Goal: Task Accomplishment & Management: Manage account settings

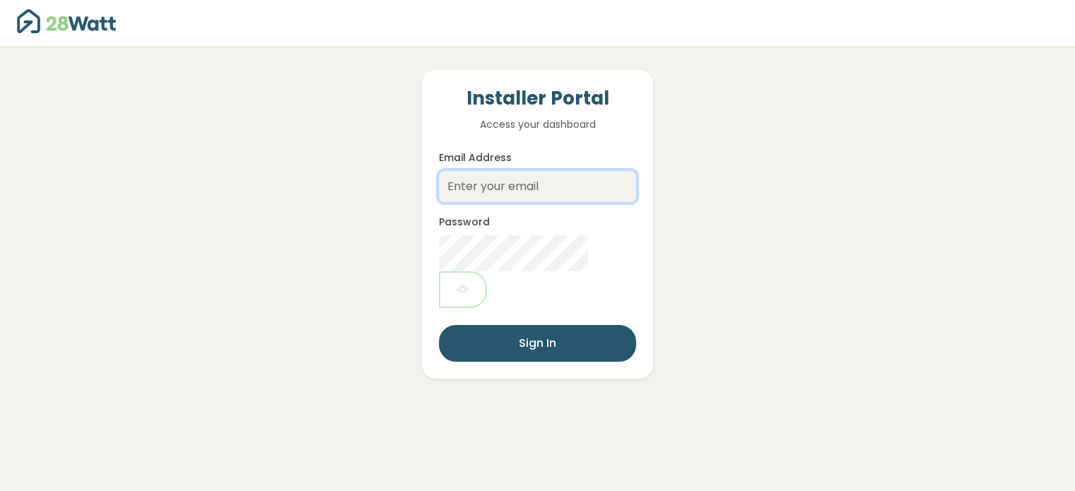
click at [466, 191] on input "Email Address" at bounding box center [537, 186] width 196 height 31
type input "[EMAIL_ADDRESS][DOMAIN_NAME]"
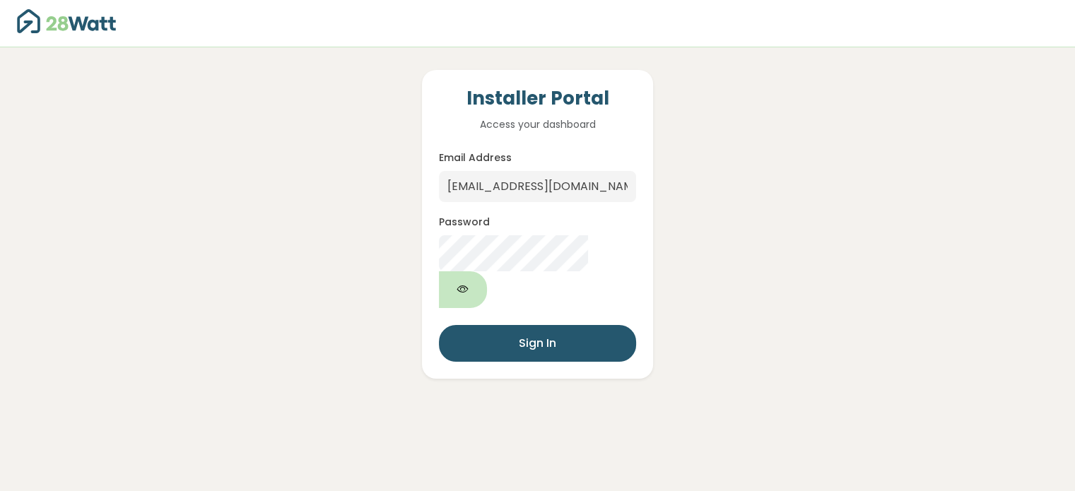
click at [487, 271] on button "button" at bounding box center [463, 289] width 48 height 37
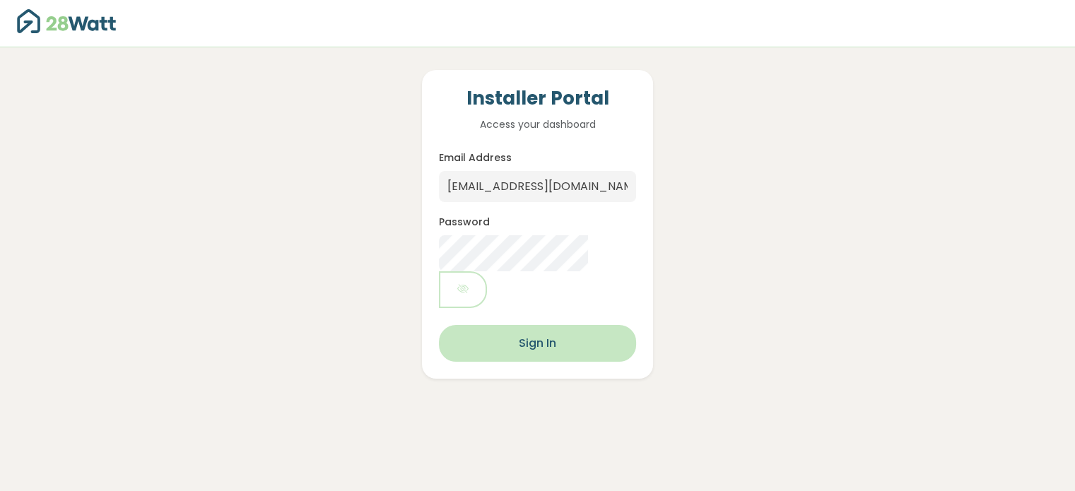
click at [589, 325] on button "Sign In" at bounding box center [537, 343] width 196 height 37
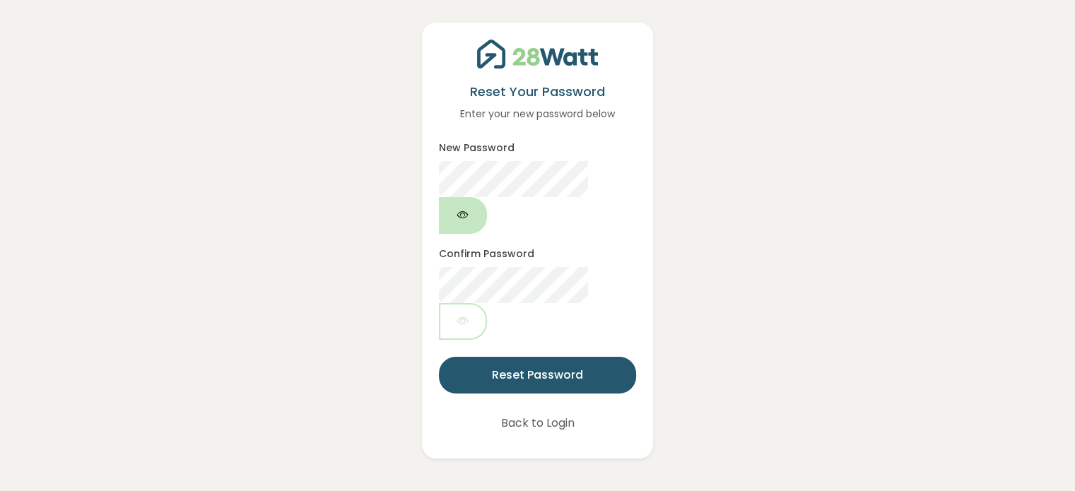
click at [468, 207] on icon "button" at bounding box center [462, 215] width 11 height 16
click at [487, 303] on button "button" at bounding box center [463, 321] width 48 height 37
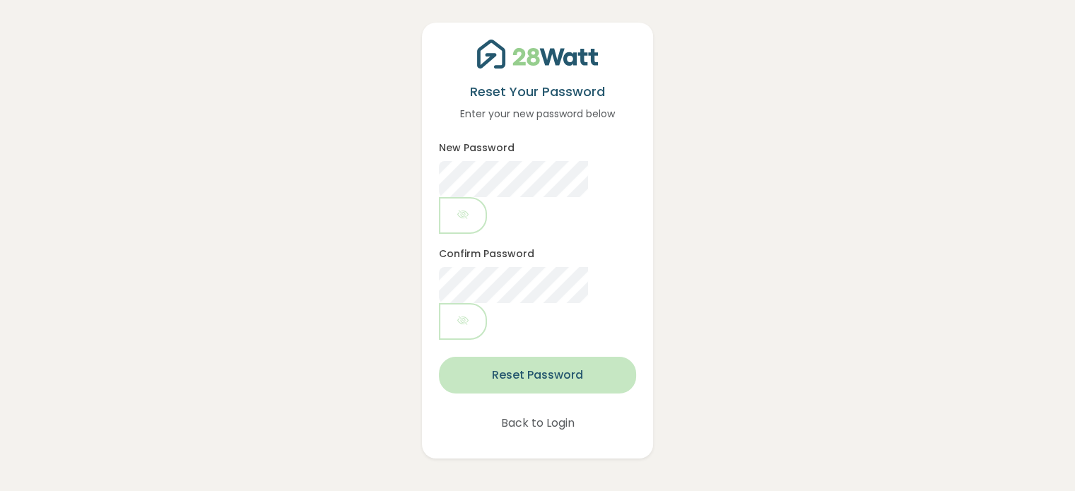
click at [586, 357] on button "Reset Password" at bounding box center [537, 375] width 196 height 37
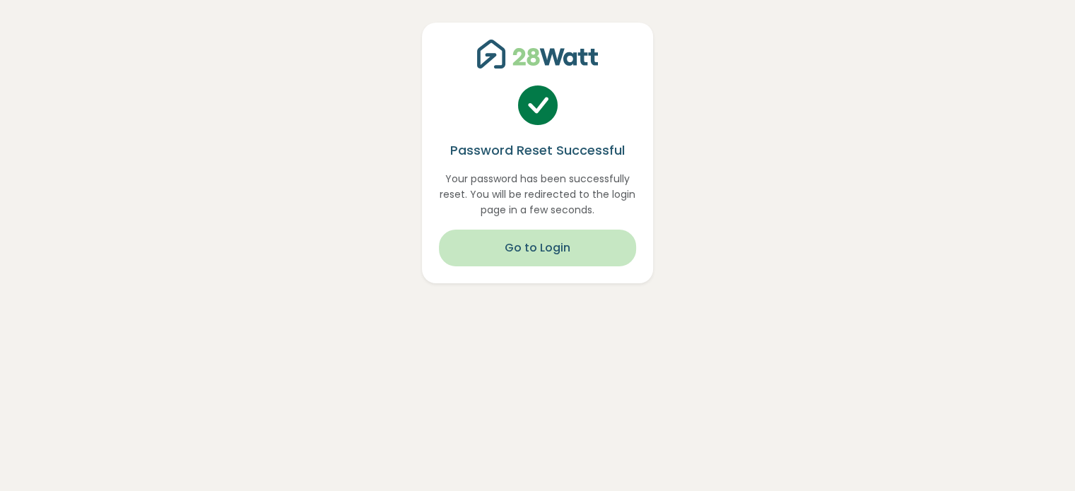
click at [587, 259] on button "Go to Login" at bounding box center [537, 248] width 196 height 37
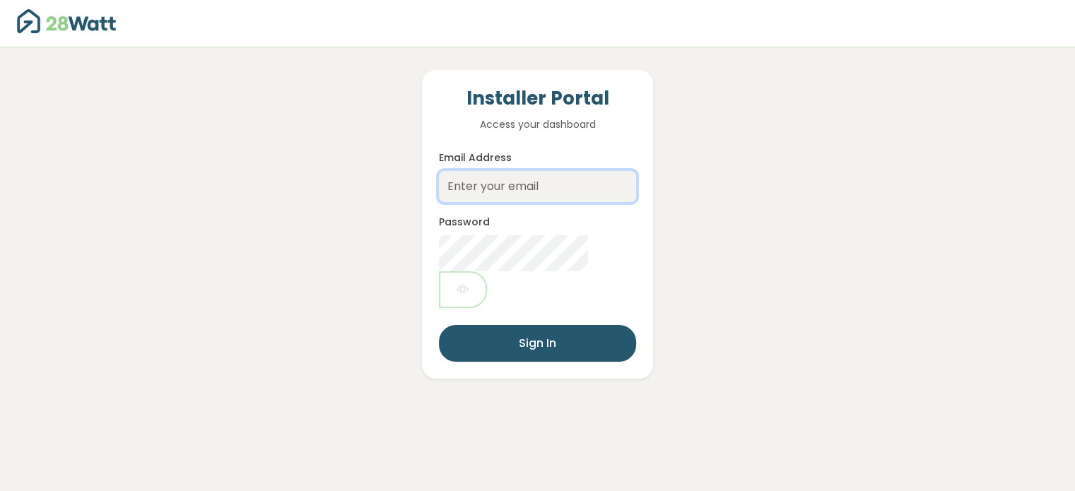
click at [553, 187] on input "Email Address" at bounding box center [537, 186] width 196 height 31
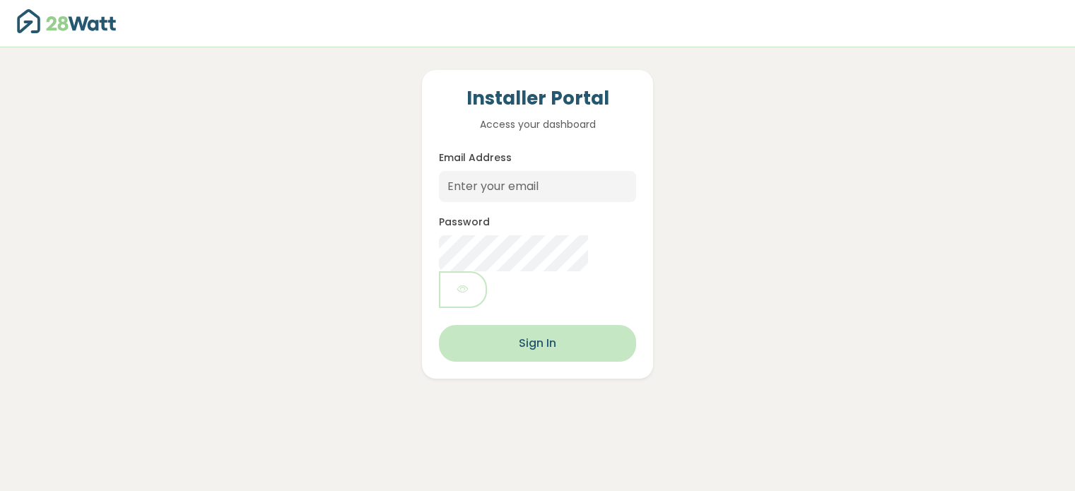
click at [567, 325] on button "Sign In" at bounding box center [537, 343] width 196 height 37
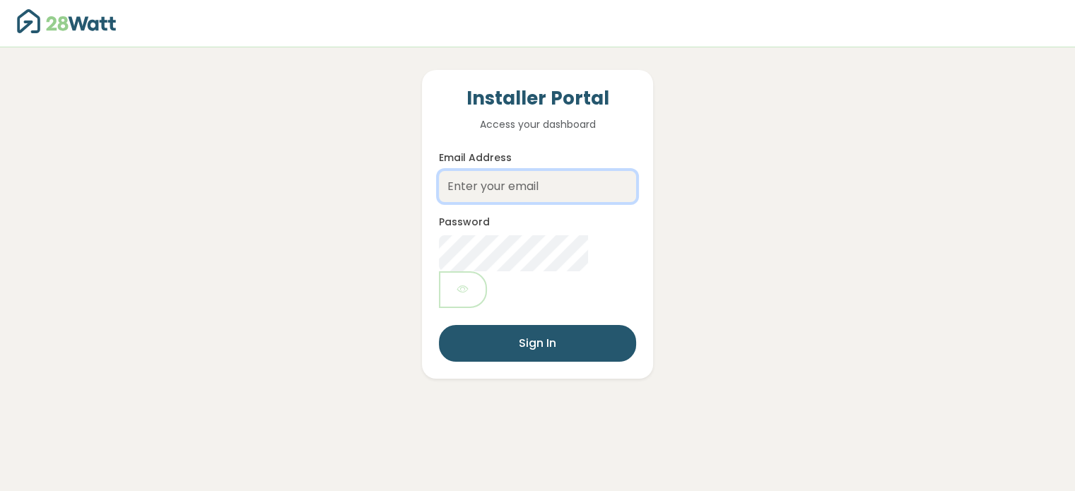
click at [530, 185] on input "Email Address" at bounding box center [537, 186] width 196 height 31
click at [532, 186] on input "Email Address" at bounding box center [537, 186] width 196 height 31
type input "[EMAIL_ADDRESS][DOMAIN_NAME]"
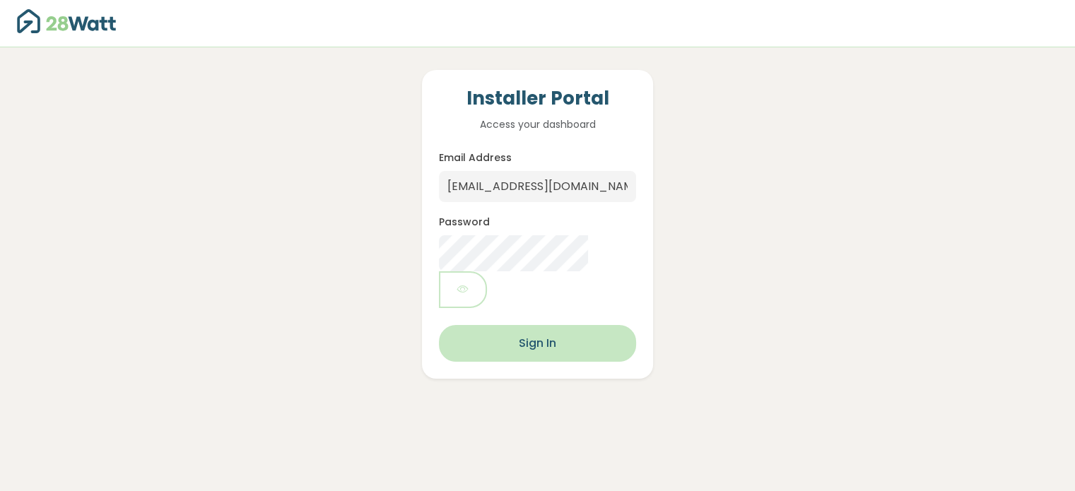
click at [582, 325] on button "Sign In" at bounding box center [537, 343] width 196 height 37
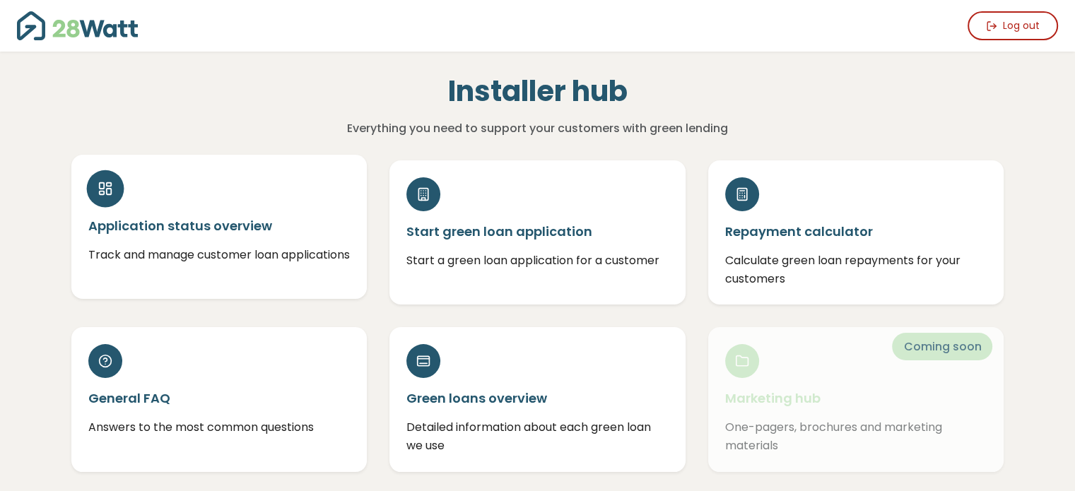
click at [270, 262] on p "Track and manage customer loan applications" at bounding box center [219, 255] width 262 height 18
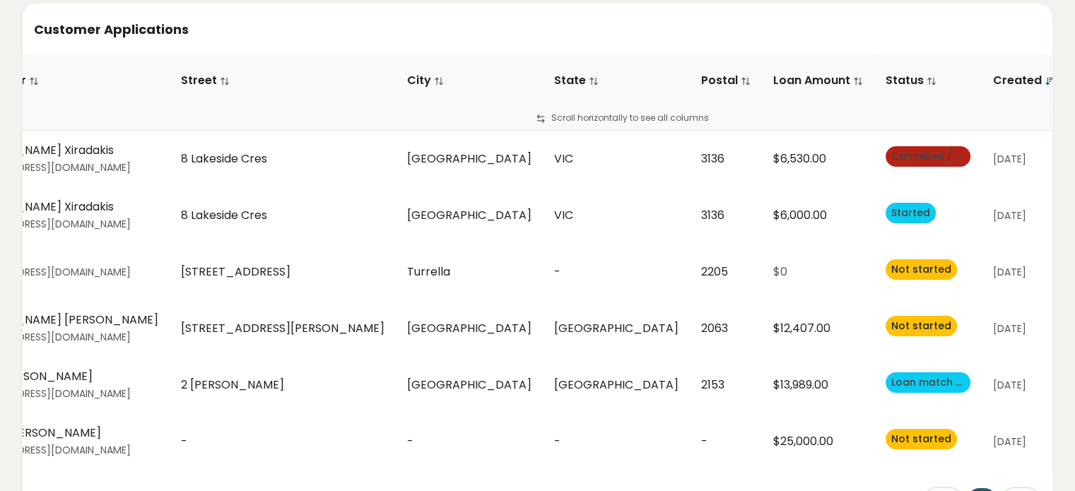
scroll to position [0, 68]
click at [890, 379] on span "Loan match provided" at bounding box center [945, 382] width 111 height 14
